Goal: Task Accomplishment & Management: Manage account settings

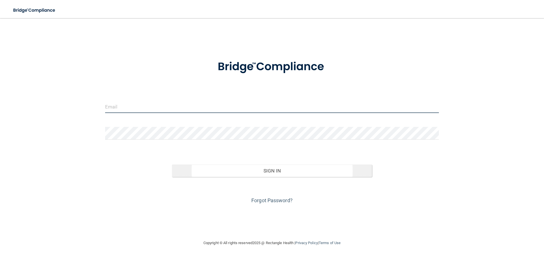
type input "[EMAIL_ADDRESS][DOMAIN_NAME]"
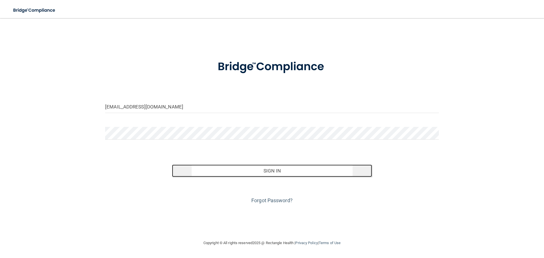
click at [262, 173] on button "Sign In" at bounding box center [272, 171] width 200 height 12
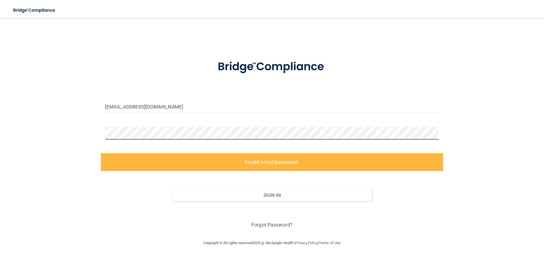
click at [0, 131] on html "Toggle navigation Manage My Enterprise Manage My Location [EMAIL_ADDRESS][DOMAI…" at bounding box center [272, 129] width 544 height 258
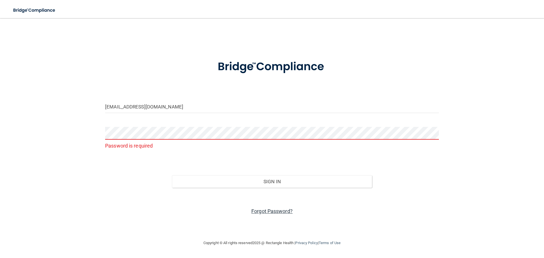
click at [261, 212] on link "Forgot Password?" at bounding box center [271, 211] width 41 height 6
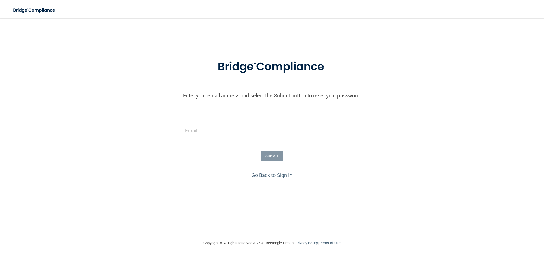
click at [200, 133] on input "email" at bounding box center [272, 130] width 174 height 13
type input "[EMAIL_ADDRESS][DOMAIN_NAME]"
click at [263, 155] on button "SUBMIT" at bounding box center [272, 156] width 23 height 10
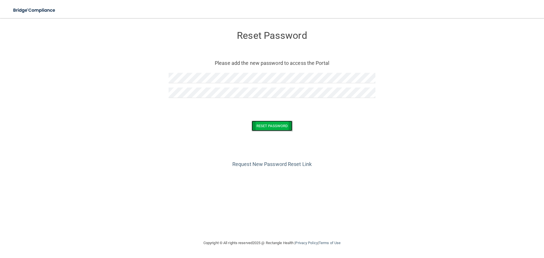
click at [283, 126] on button "Reset Password" at bounding box center [271, 126] width 41 height 10
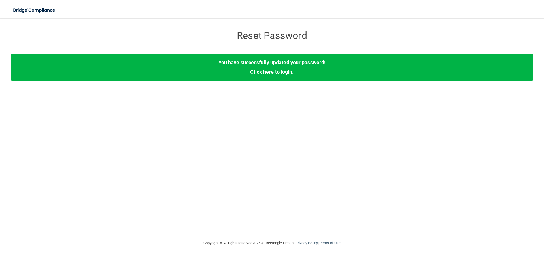
click at [273, 71] on link "Click here to login" at bounding box center [271, 72] width 42 height 6
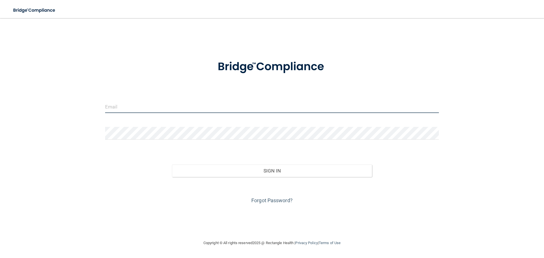
type input "[EMAIL_ADDRESS][DOMAIN_NAME]"
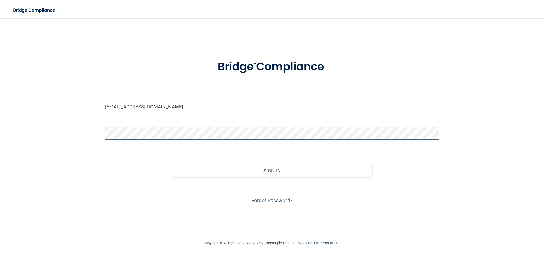
click at [0, 136] on html "Toggle navigation Manage My Enterprise Manage My Location [EMAIL_ADDRESS][DOMAI…" at bounding box center [272, 129] width 544 height 258
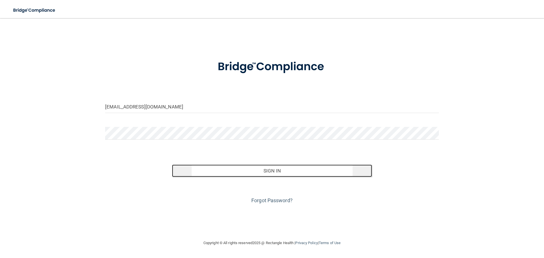
click at [260, 173] on button "Sign In" at bounding box center [272, 171] width 200 height 12
